Goal: Find contact information: Find contact information

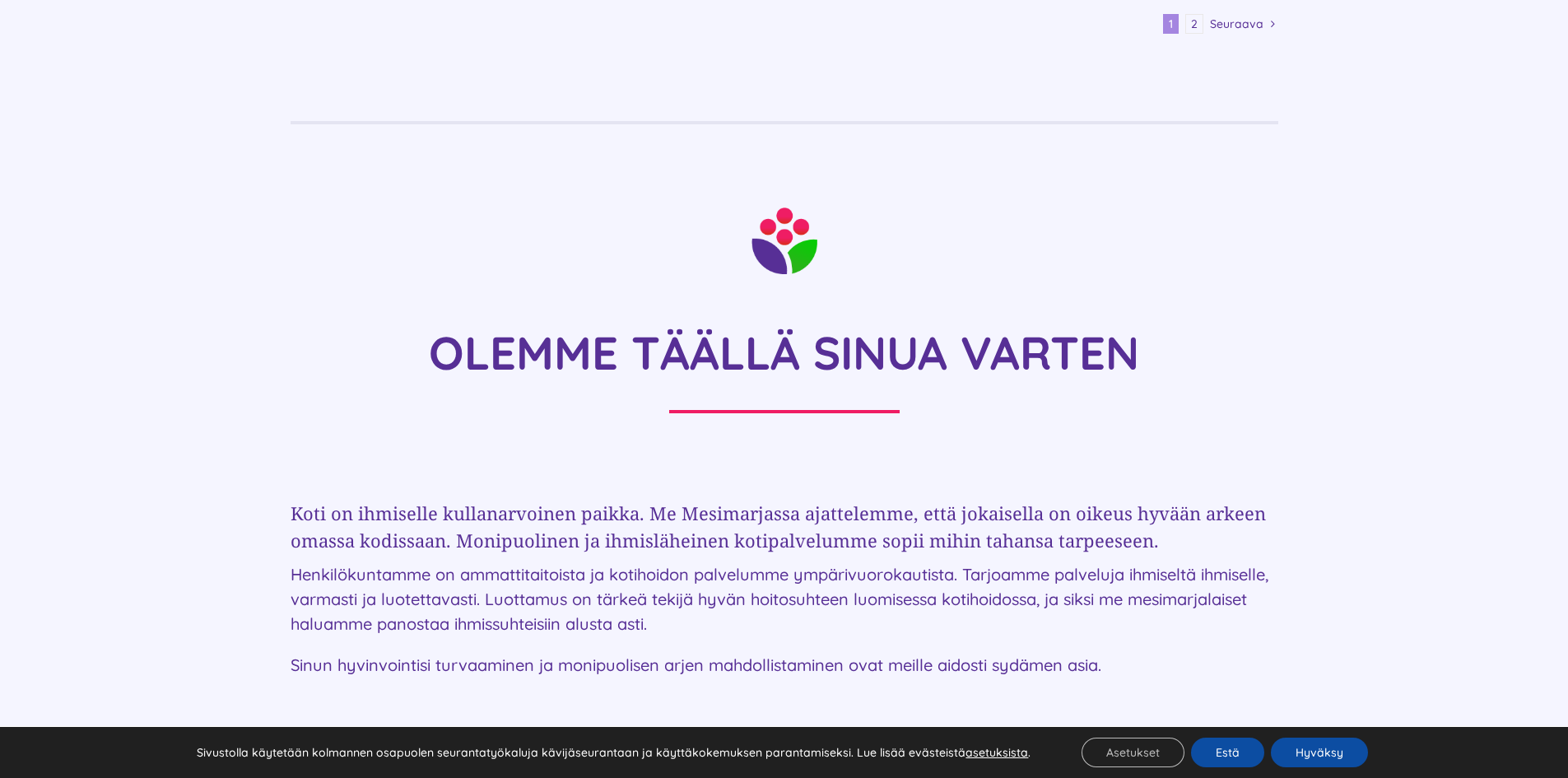
scroll to position [2882, 0]
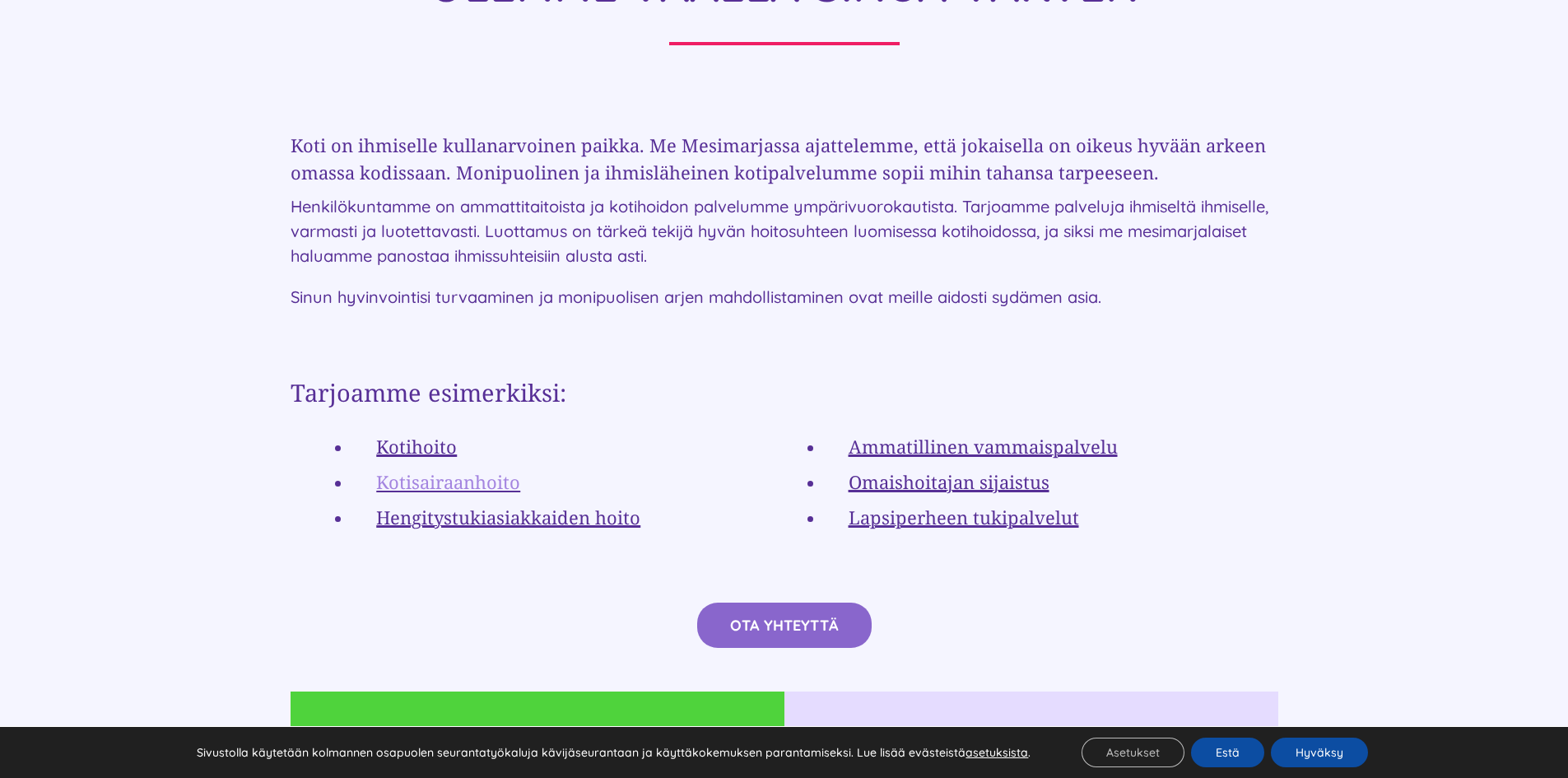
click at [471, 470] on link "Kotisairaanhoito" at bounding box center [448, 482] width 144 height 25
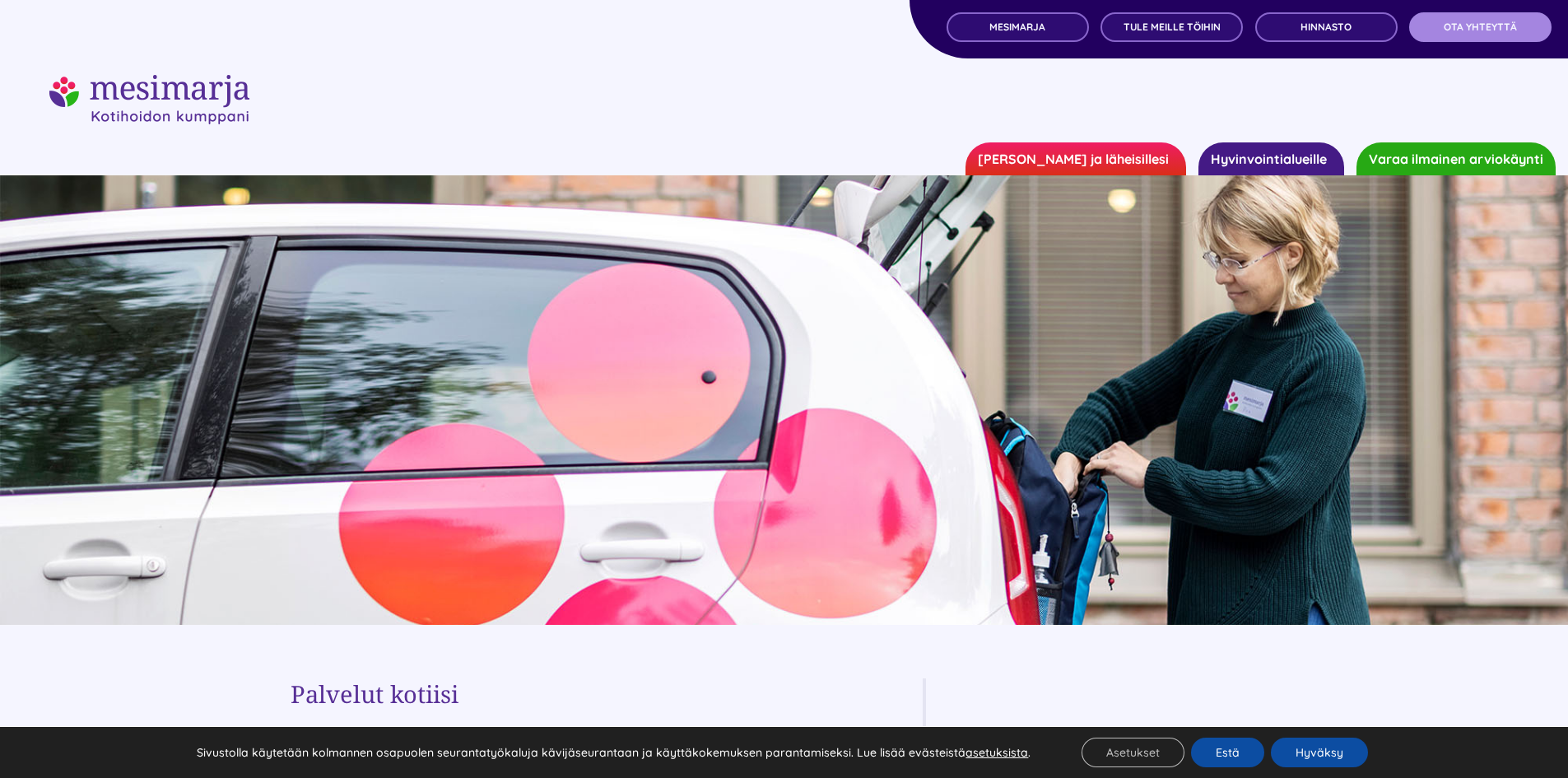
click at [1489, 27] on span "OTA YHTEYTTÄ" at bounding box center [1480, 27] width 74 height 11
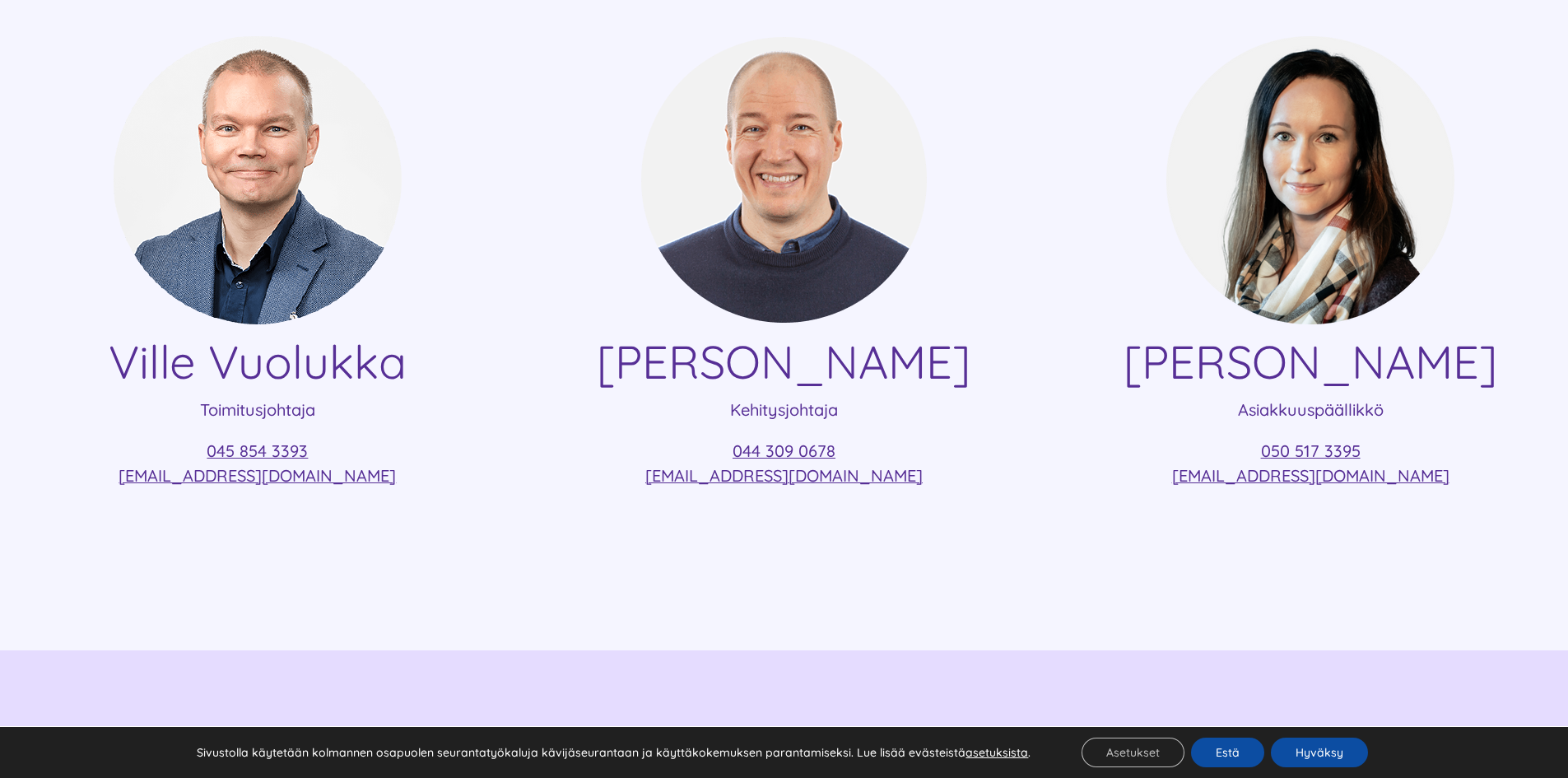
scroll to position [412, 0]
